Goal: Check status

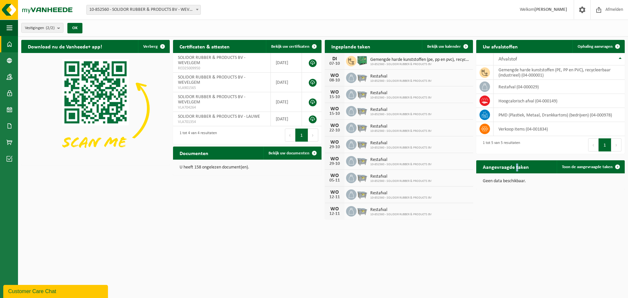
click at [515, 165] on h2 "Aangevraagde taken" at bounding box center [505, 166] width 59 height 13
click at [518, 183] on div "Geen data beschikbaar." at bounding box center [550, 181] width 148 height 16
click at [577, 168] on span "Toon de aangevraagde taken" at bounding box center [587, 167] width 51 height 4
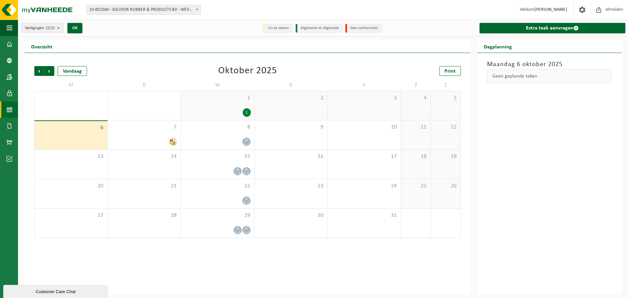
click at [84, 127] on span "6" at bounding box center [71, 127] width 66 height 7
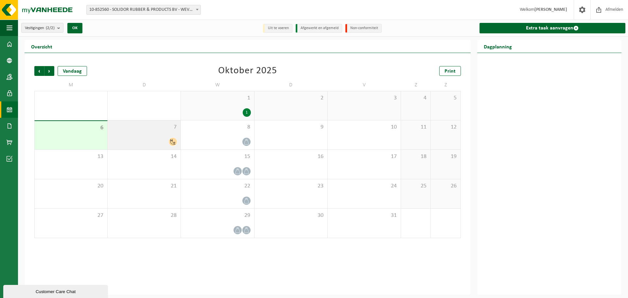
click at [146, 135] on div "7" at bounding box center [144, 134] width 73 height 29
